Goal: Obtain resource: Download file/media

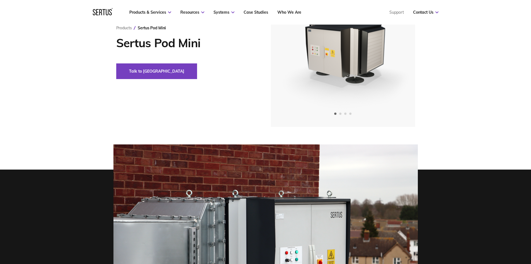
scroll to position [28, 0]
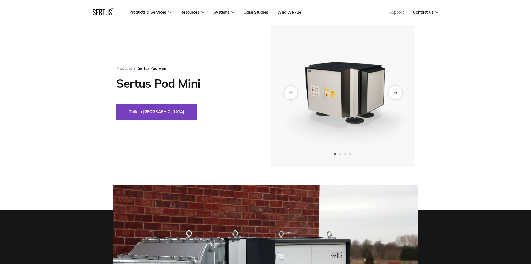
click at [401, 95] on div "Next slide" at bounding box center [396, 93] width 14 height 14
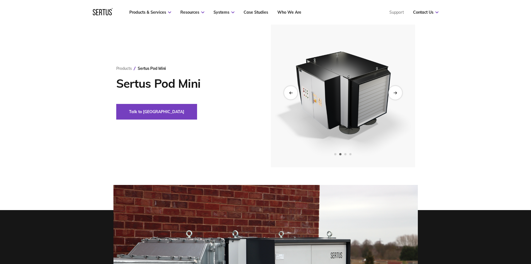
click at [401, 95] on div "Next slide" at bounding box center [396, 93] width 14 height 14
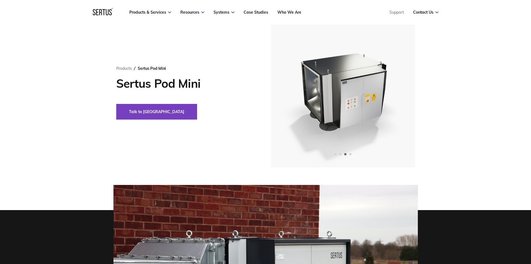
click at [459, 94] on div "Products Sertus Pod Mini Sertus Pod Mini Talk to us" at bounding box center [265, 92] width 531 height 149
drag, startPoint x: 43, startPoint y: 62, endPoint x: 76, endPoint y: 4, distance: 67.3
click at [46, 57] on div "Products Sertus Pod Mini Sertus Pod Mini Talk to us" at bounding box center [265, 92] width 531 height 149
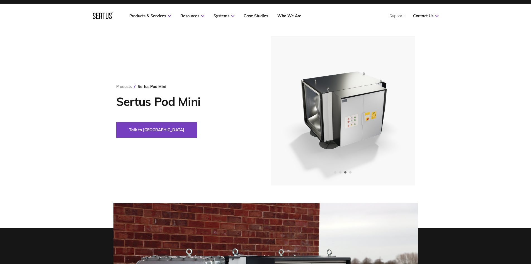
scroll to position [0, 0]
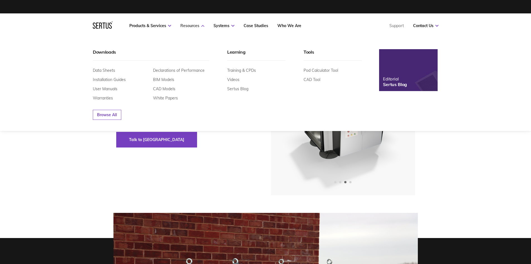
click at [203, 25] on icon at bounding box center [202, 26] width 3 height 2
click at [172, 78] on link "BIM Models" at bounding box center [163, 79] width 21 height 5
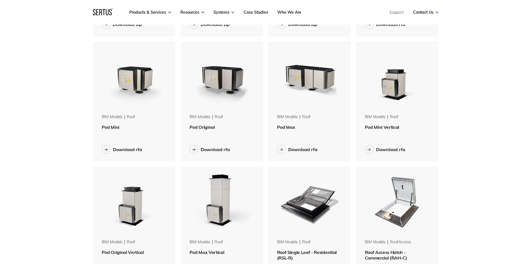
scroll to position [503, 354]
